Goal: Find specific page/section: Find specific page/section

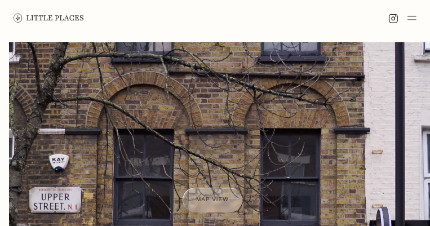
scroll to position [226, 0]
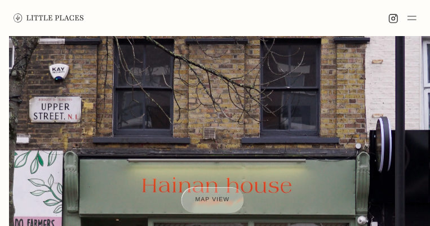
click at [214, 210] on div at bounding box center [212, 200] width 63 height 26
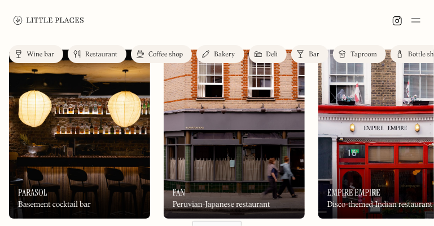
click at [96, 55] on div "Restaurant" at bounding box center [101, 54] width 32 height 7
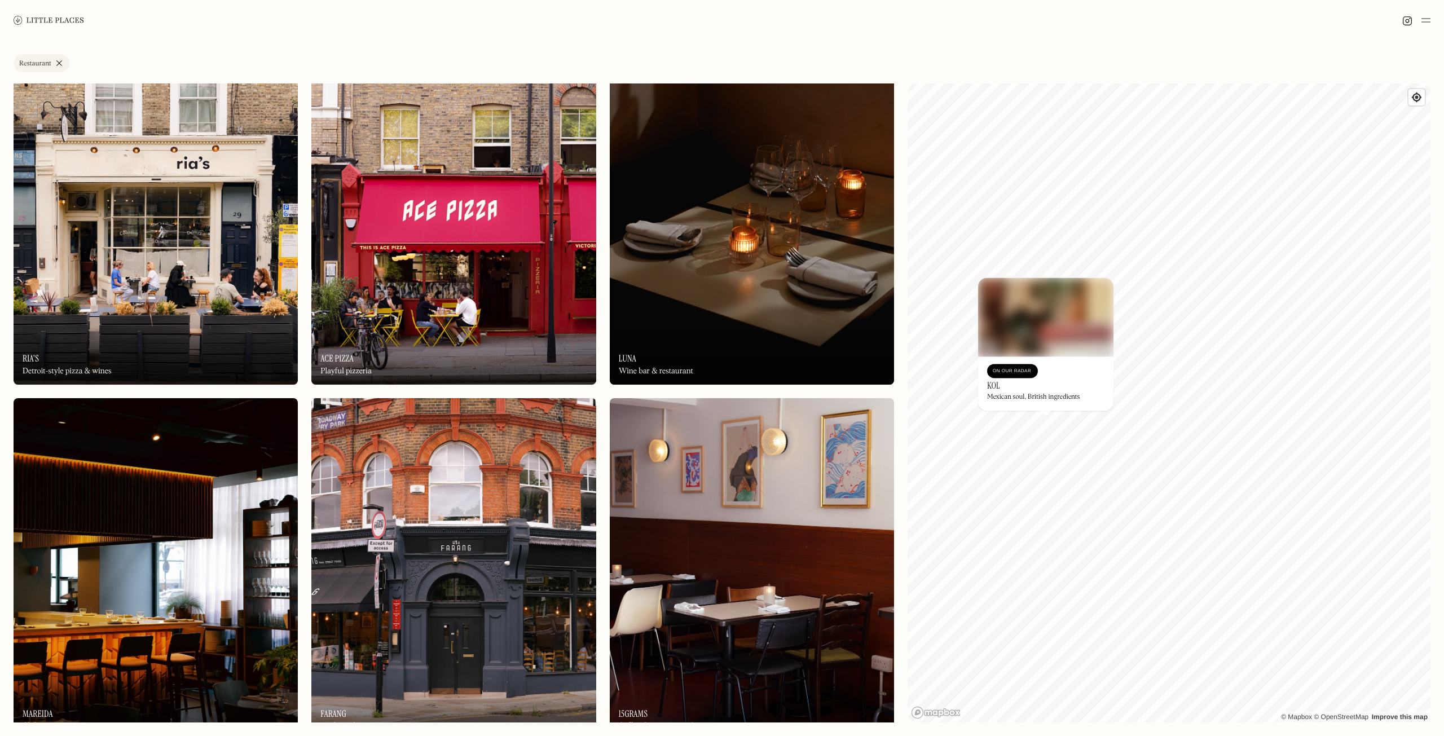
scroll to position [451, 0]
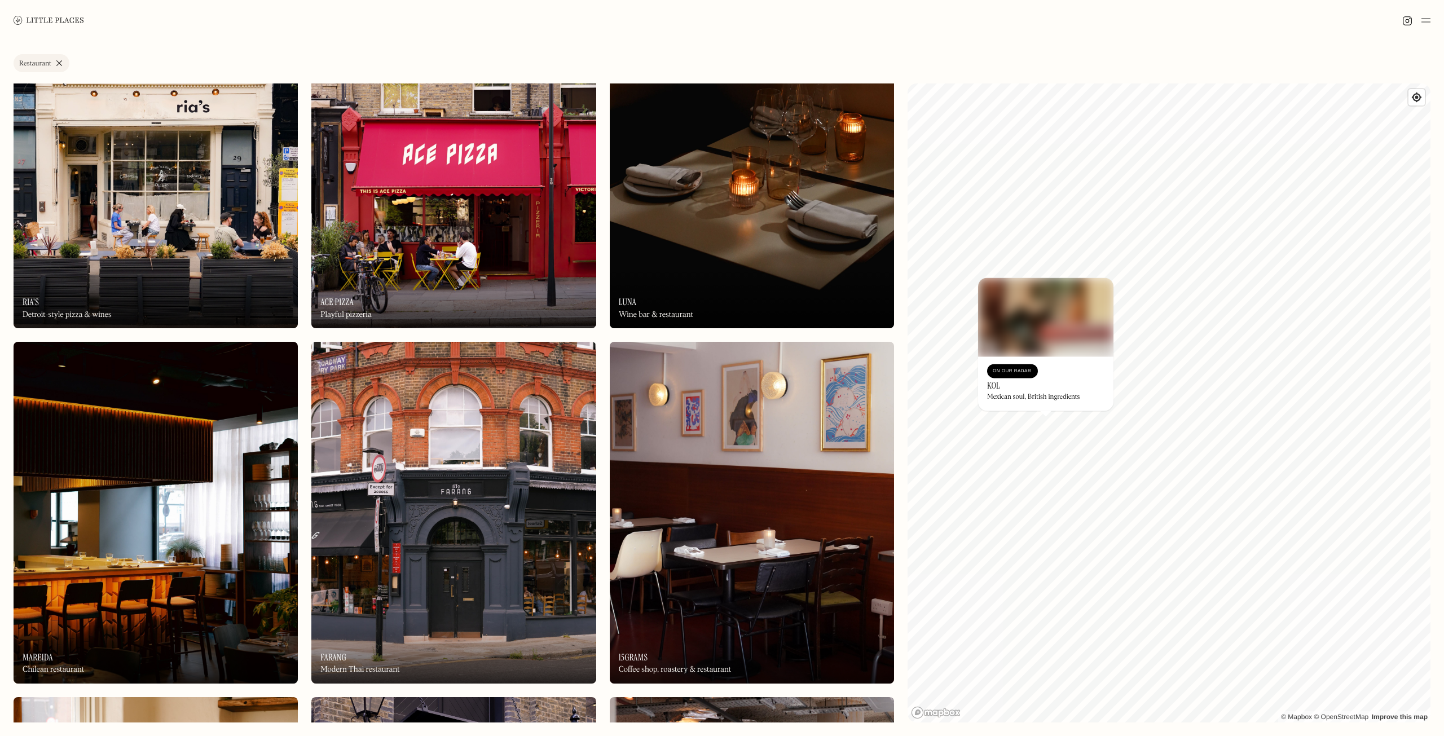
click at [433, 226] on img at bounding box center [453, 512] width 284 height 341
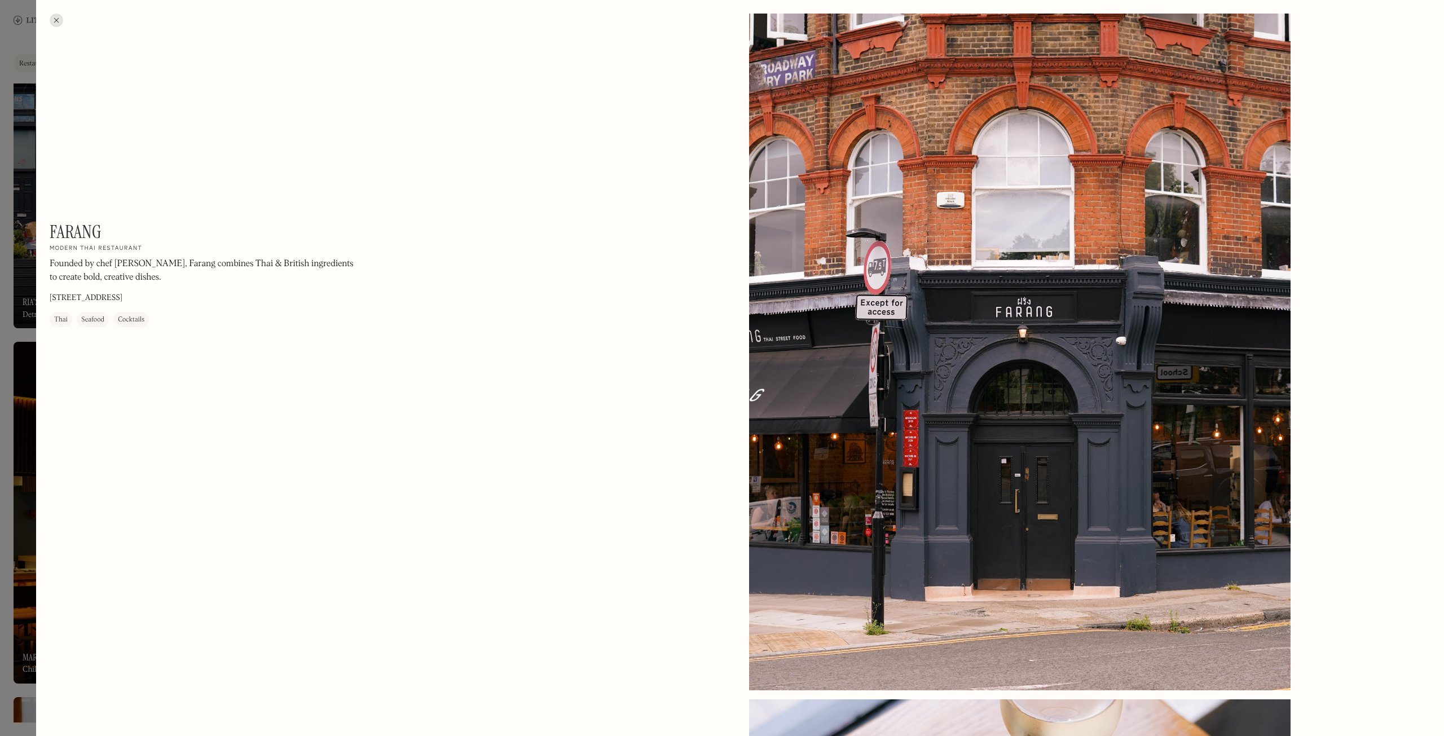
click at [59, 21] on div at bounding box center [57, 21] width 14 height 14
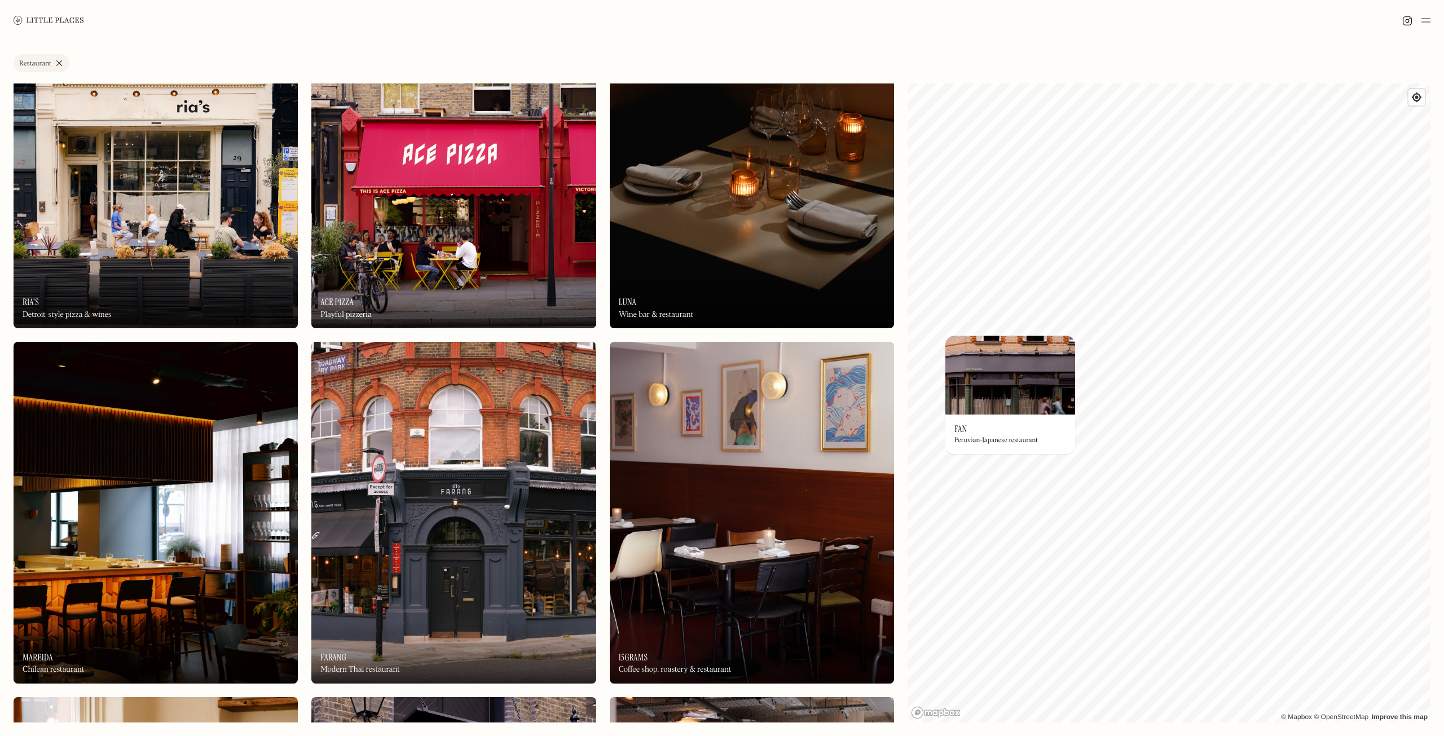
click at [433, 226] on img at bounding box center [1010, 375] width 130 height 79
